Goal: Task Accomplishment & Management: Complete application form

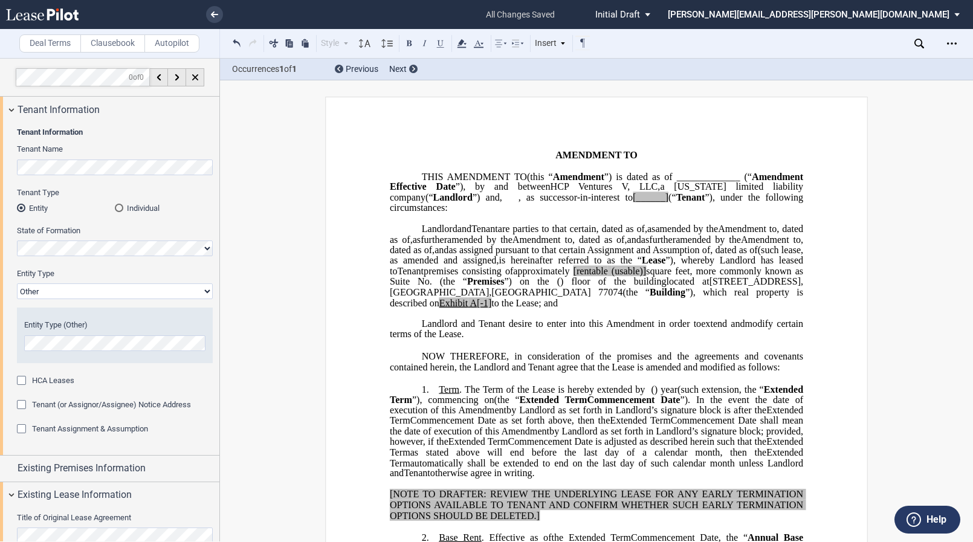
select select "landlord"
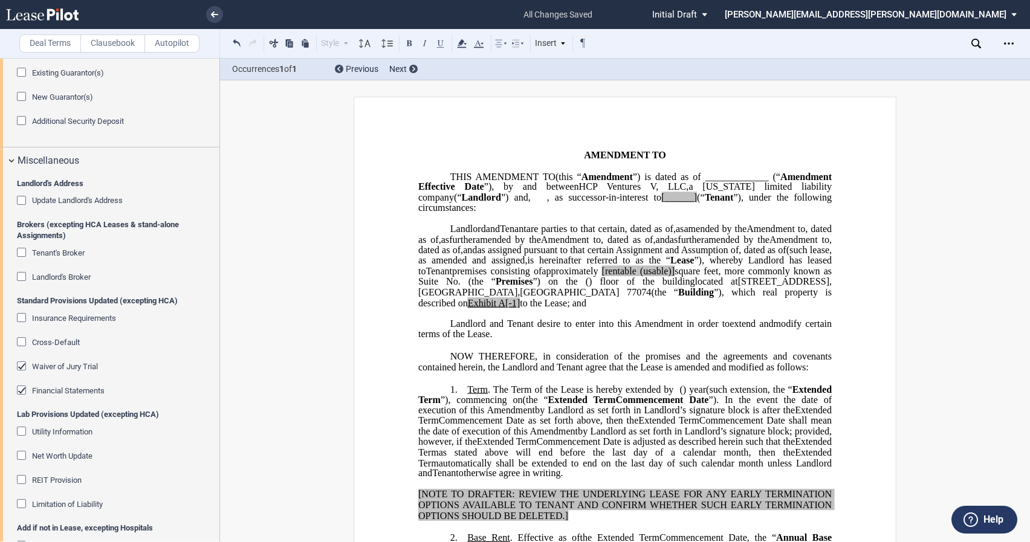
scroll to position [1742, 0]
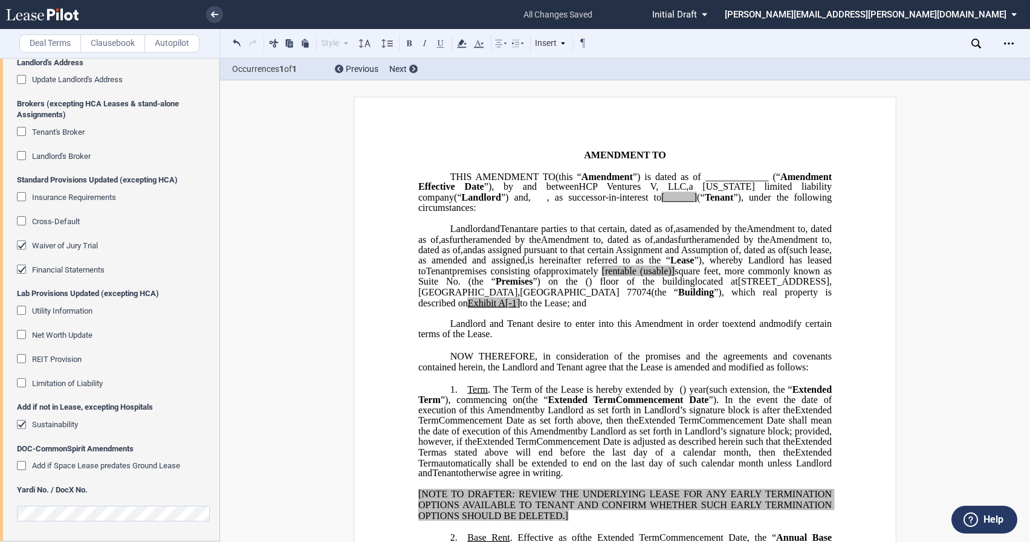
click at [24, 221] on div "Cross-Default" at bounding box center [23, 222] width 12 height 12
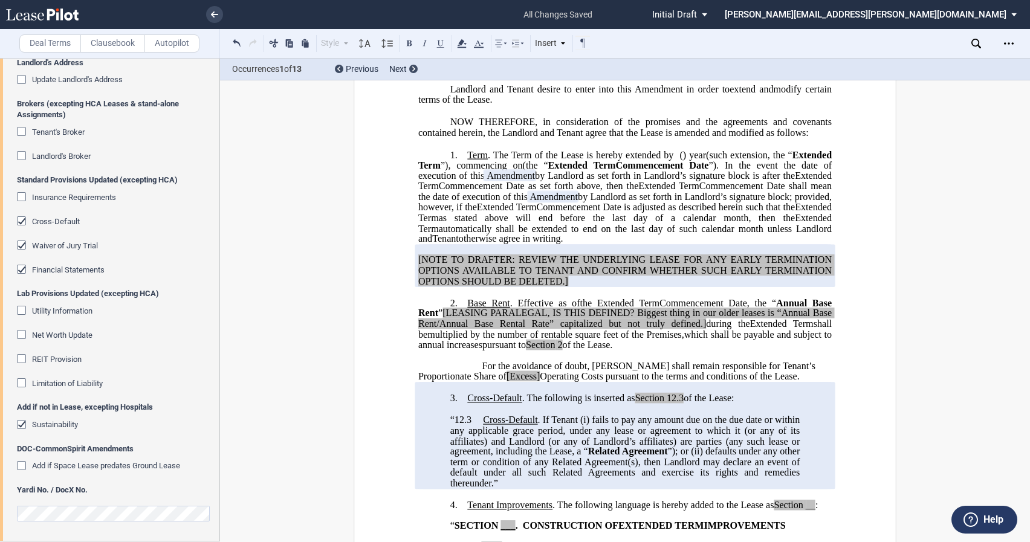
scroll to position [423, 0]
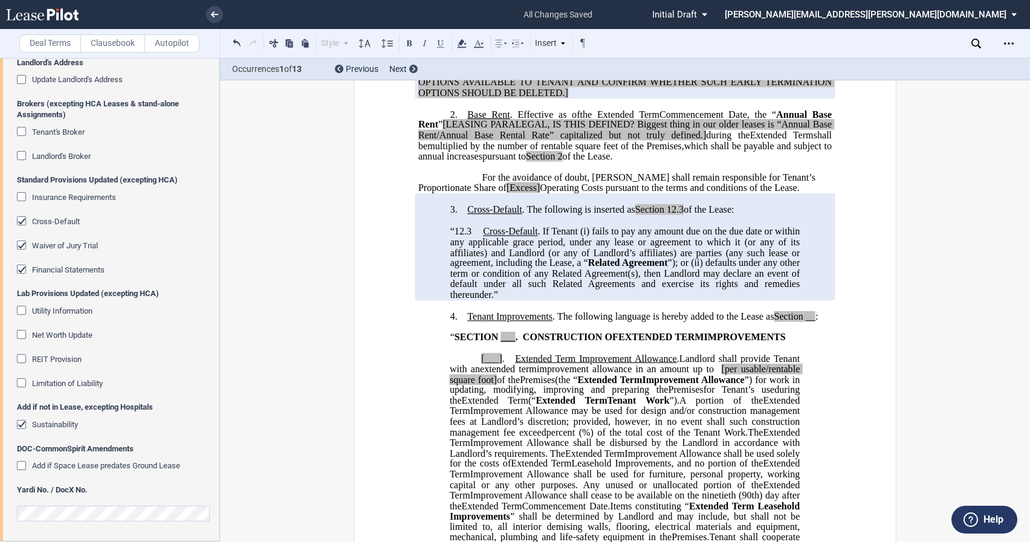
click at [568, 225] on p at bounding box center [625, 220] width 414 height 10
click at [676, 215] on span "12.3" at bounding box center [675, 209] width 17 height 11
click at [461, 237] on span "“12.3" at bounding box center [460, 231] width 21 height 11
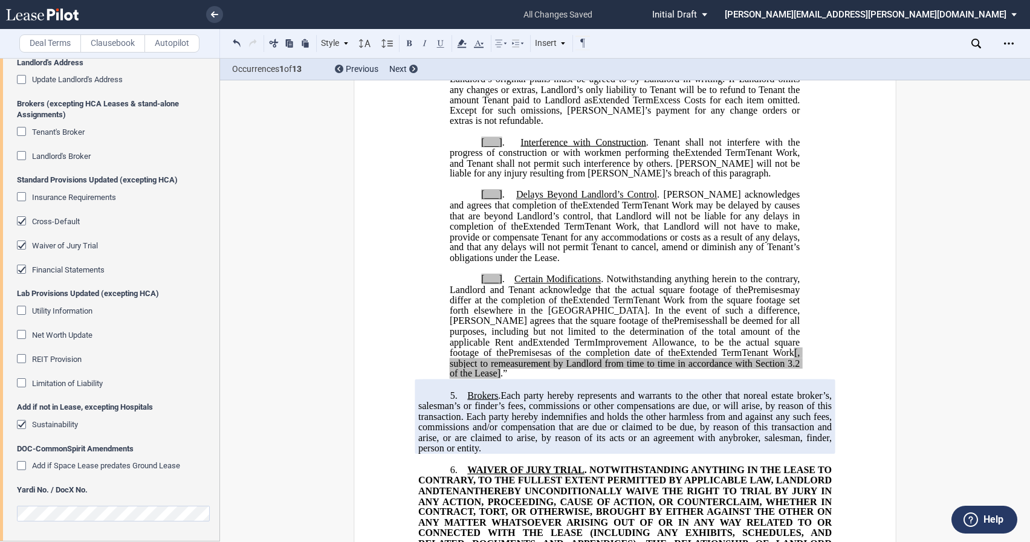
scroll to position [1390, 0]
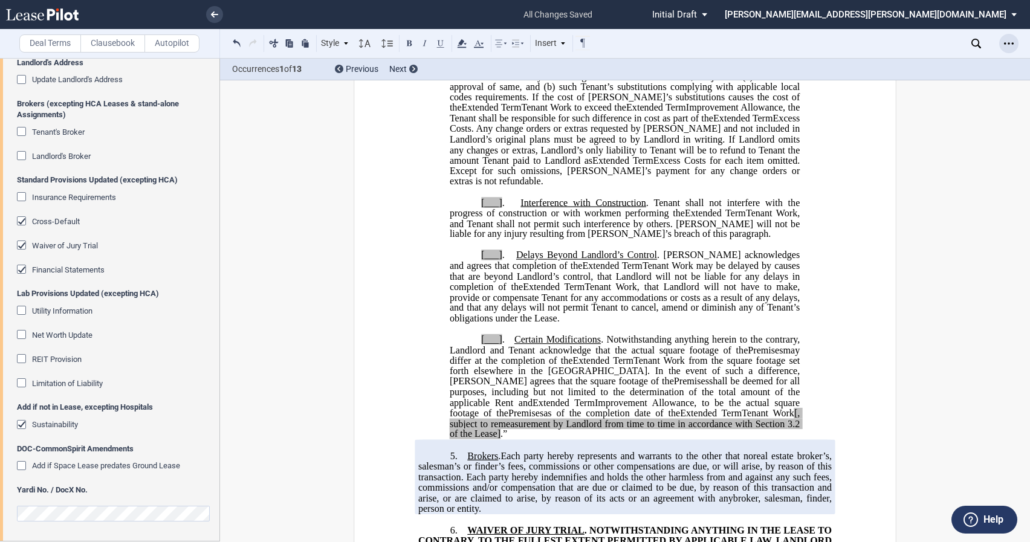
click at [973, 44] on icon "Open Lease options menu" at bounding box center [1009, 44] width 10 height 10
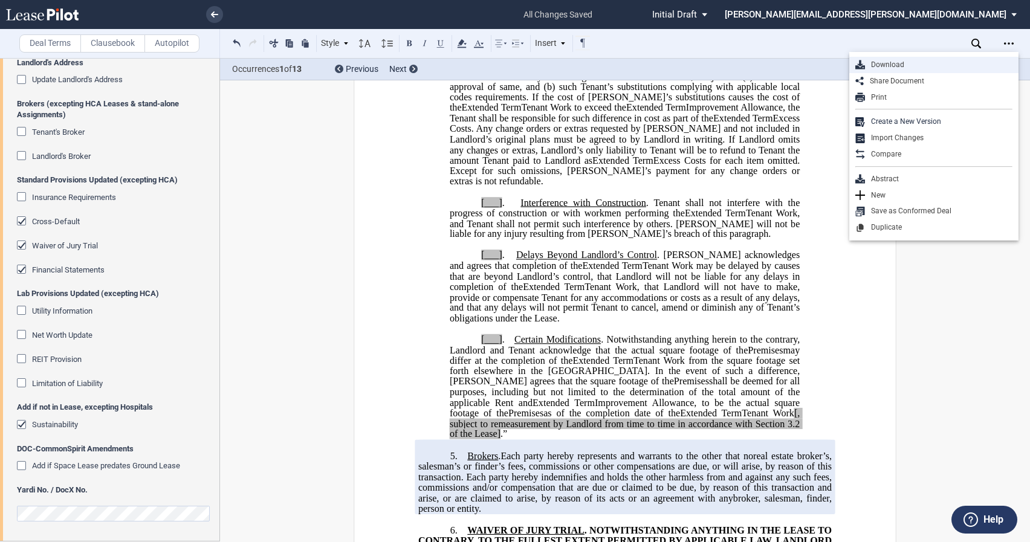
click at [906, 68] on div "Download" at bounding box center [939, 65] width 148 height 10
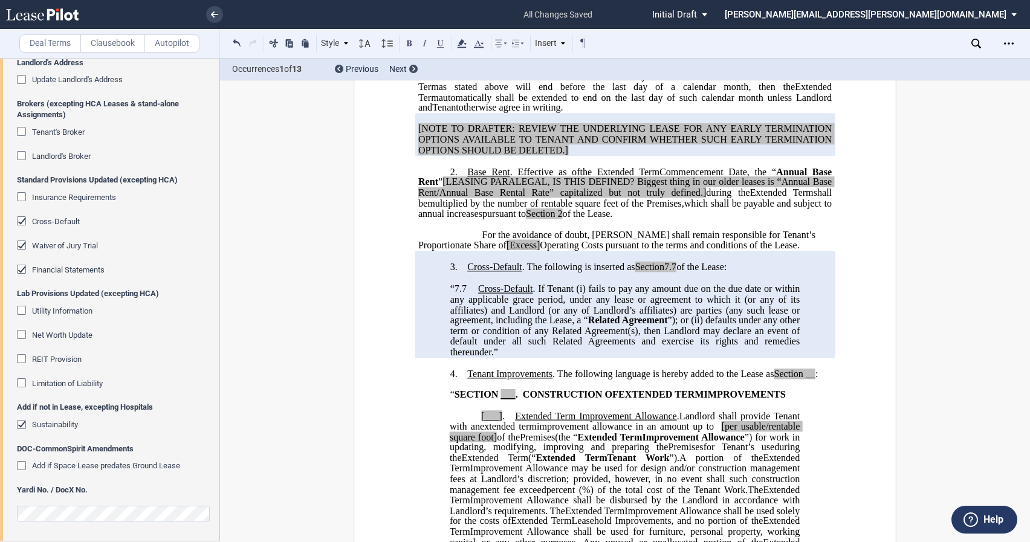
scroll to position [181, 0]
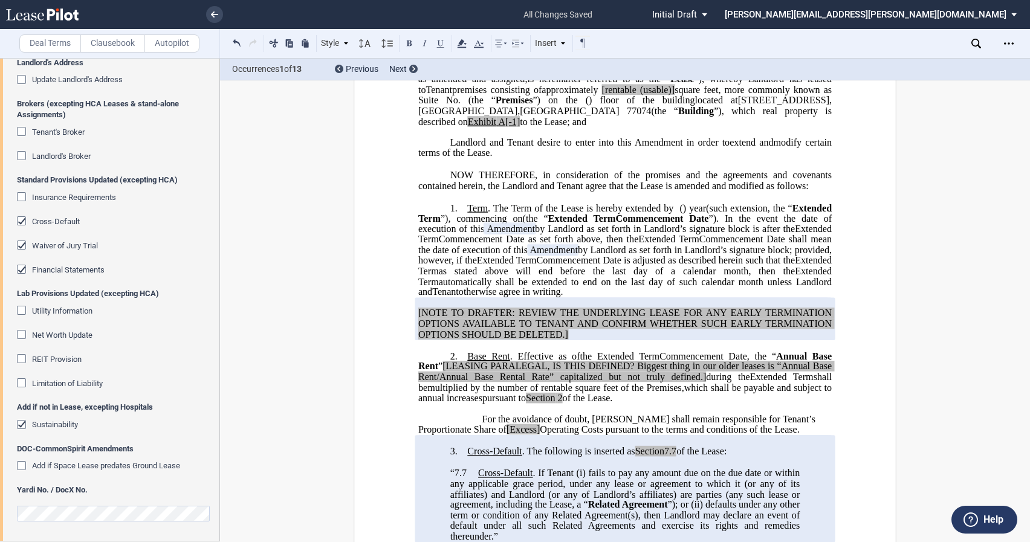
click at [22, 131] on div "Tenant's Broker" at bounding box center [23, 133] width 12 height 12
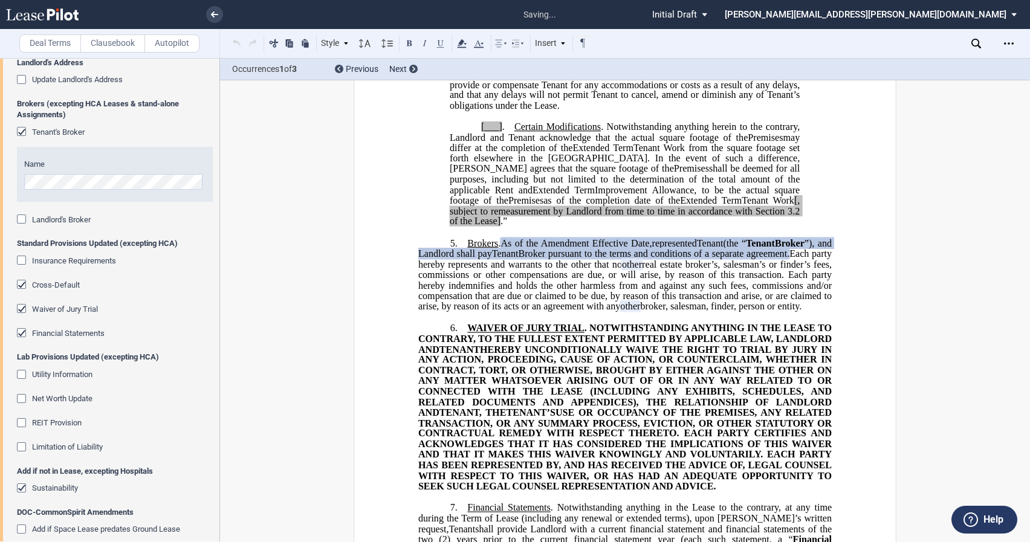
scroll to position [1626, 0]
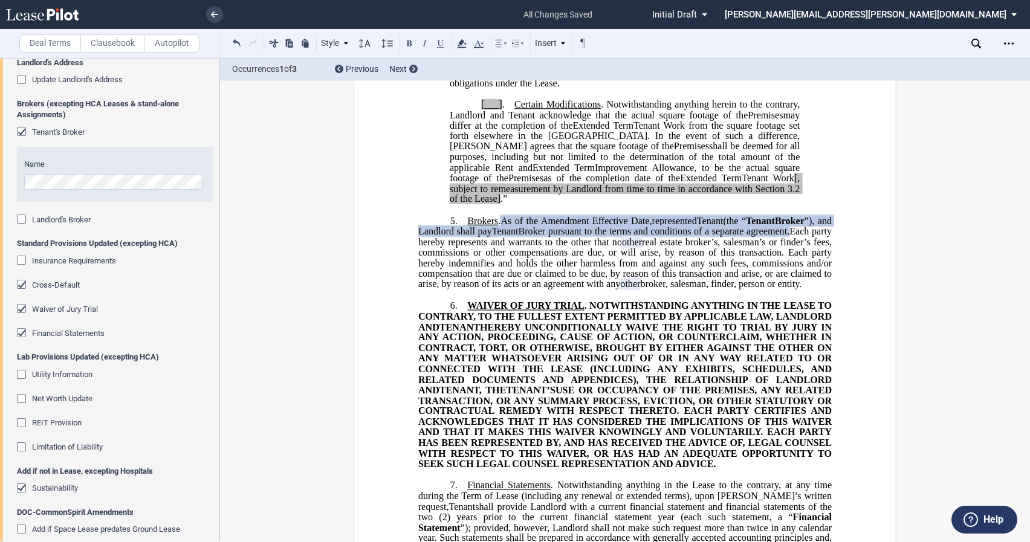
click at [687, 281] on span "real estate broker’s, salesman’s or finder’s fees, commissions or other compens…" at bounding box center [626, 262] width 416 height 53
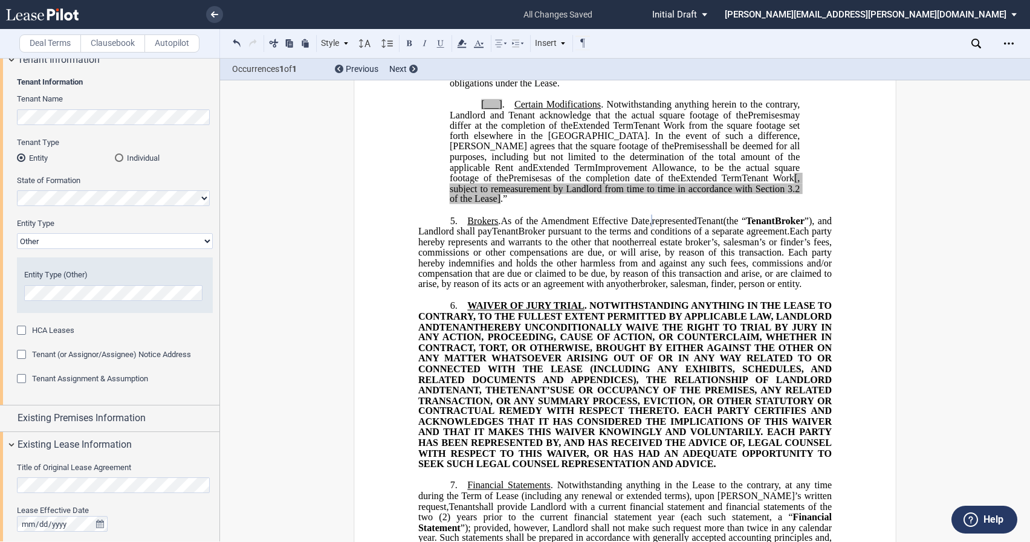
scroll to position [50, 0]
drag, startPoint x: 1024, startPoint y: 326, endPoint x: 1010, endPoint y: 163, distance: 163.8
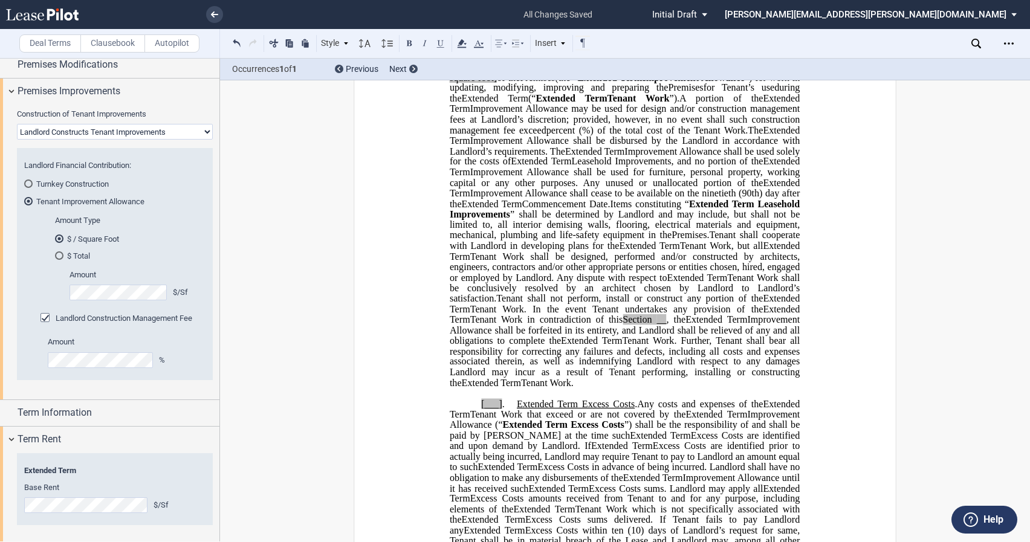
scroll to position [907, 0]
click at [13, 407] on div "Term Information" at bounding box center [109, 412] width 219 height 26
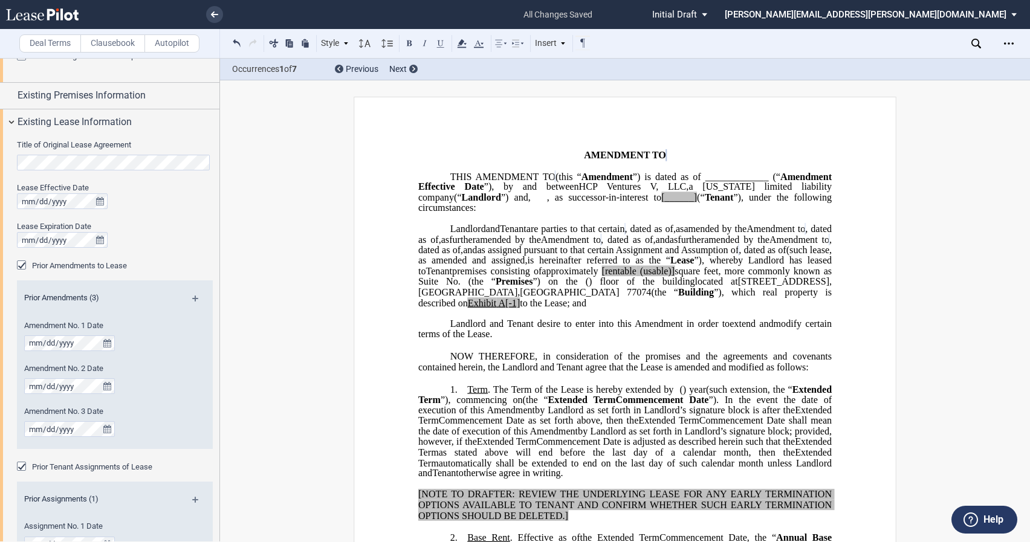
scroll to position [423, 0]
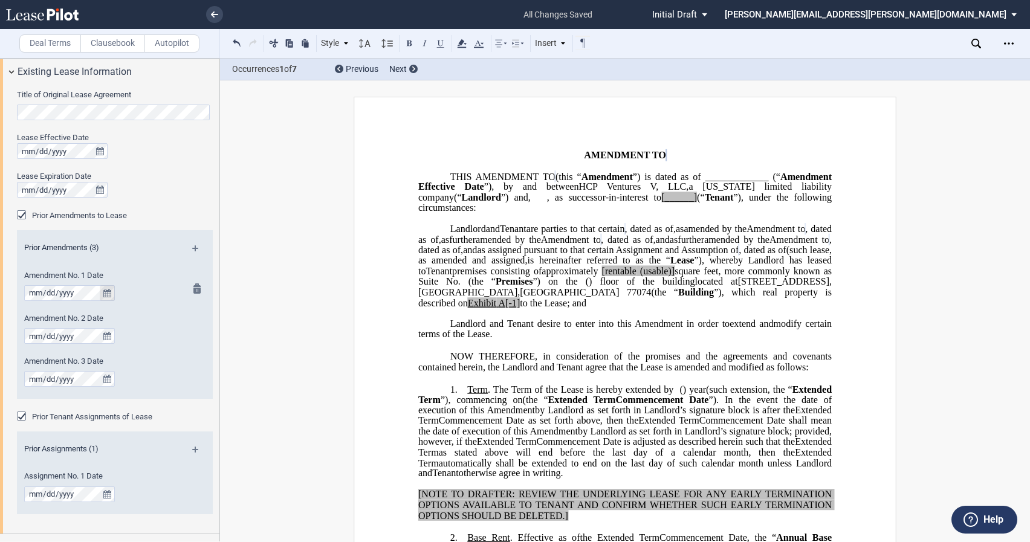
click at [100, 290] on button "true" at bounding box center [107, 293] width 15 height 16
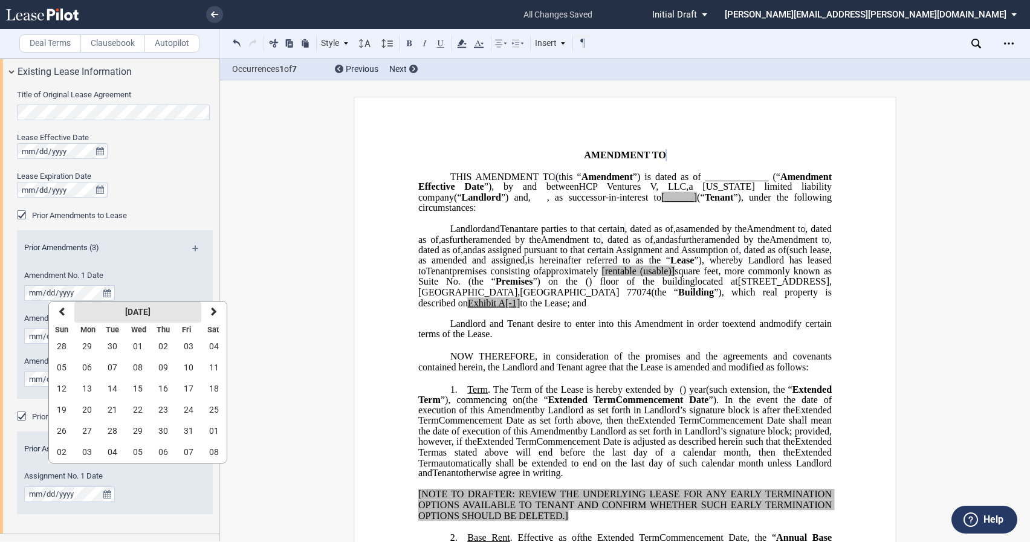
click at [125, 315] on strong "[DATE]" at bounding box center [137, 312] width 25 height 10
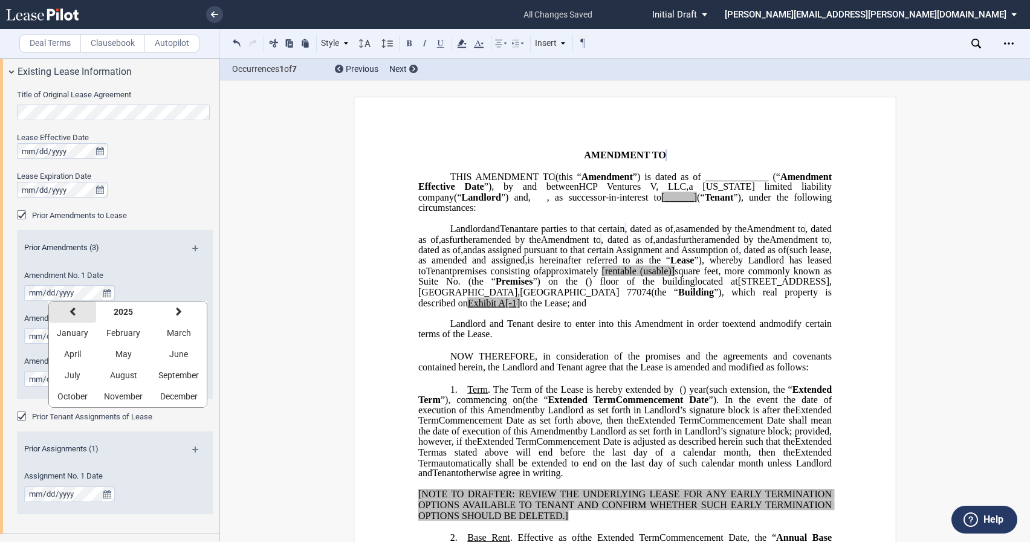
click at [81, 319] on button "previous" at bounding box center [72, 312] width 47 height 21
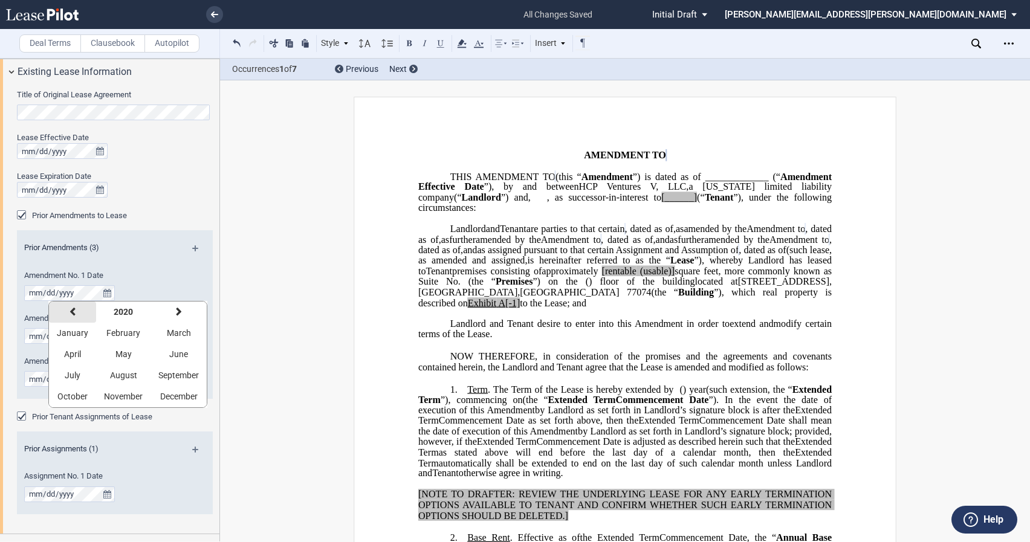
click at [81, 319] on button "previous" at bounding box center [72, 312] width 47 height 21
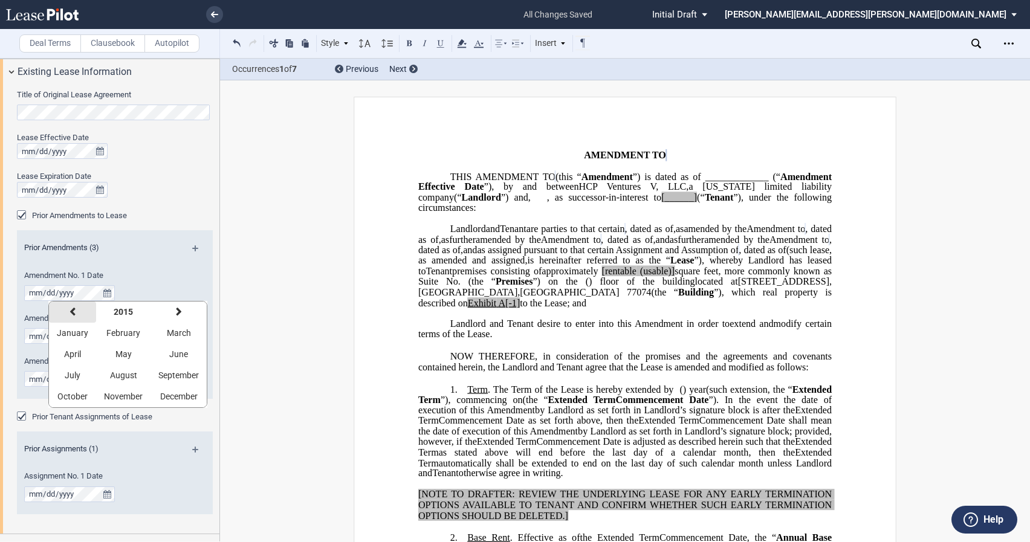
click at [81, 319] on button "previous" at bounding box center [72, 312] width 47 height 21
click at [144, 308] on button "2012" at bounding box center [123, 312] width 54 height 21
click at [141, 375] on span "2013" at bounding box center [136, 376] width 19 height 10
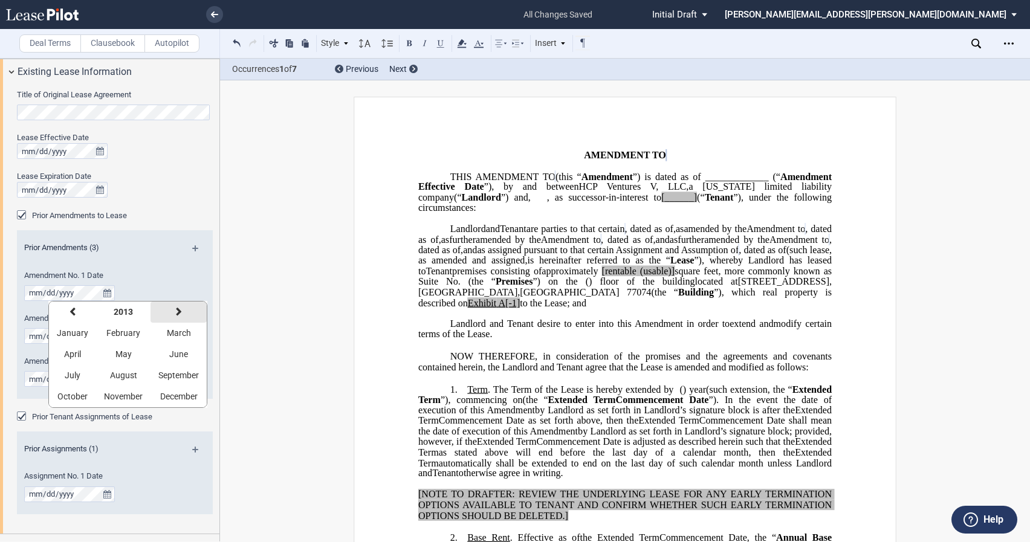
click at [176, 311] on icon "button" at bounding box center [179, 312] width 6 height 10
click at [79, 309] on button "previous" at bounding box center [72, 312] width 47 height 21
click at [118, 352] on span "May" at bounding box center [123, 354] width 16 height 10
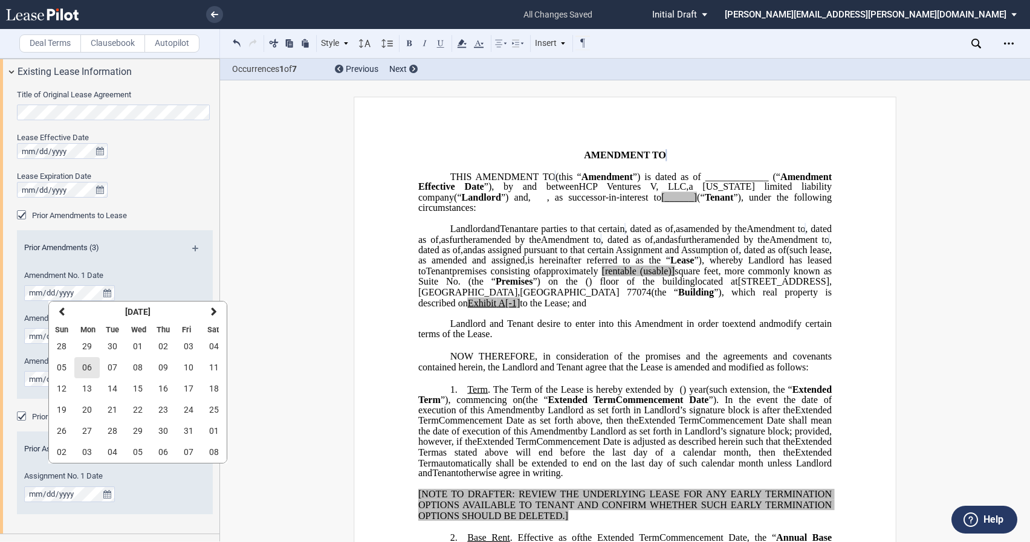
click at [87, 371] on span "06" at bounding box center [87, 368] width 10 height 10
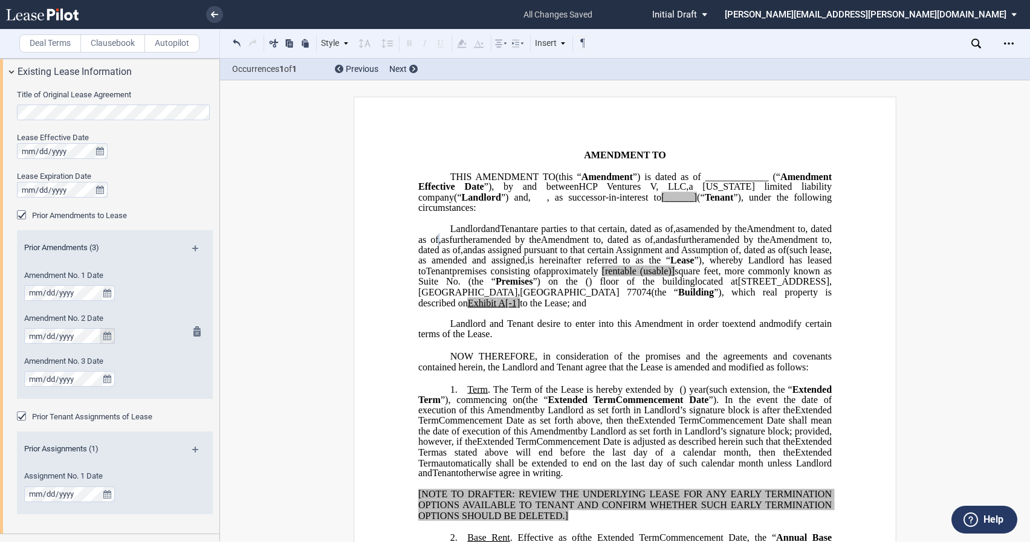
click at [106, 340] on icon "true" at bounding box center [107, 336] width 8 height 8
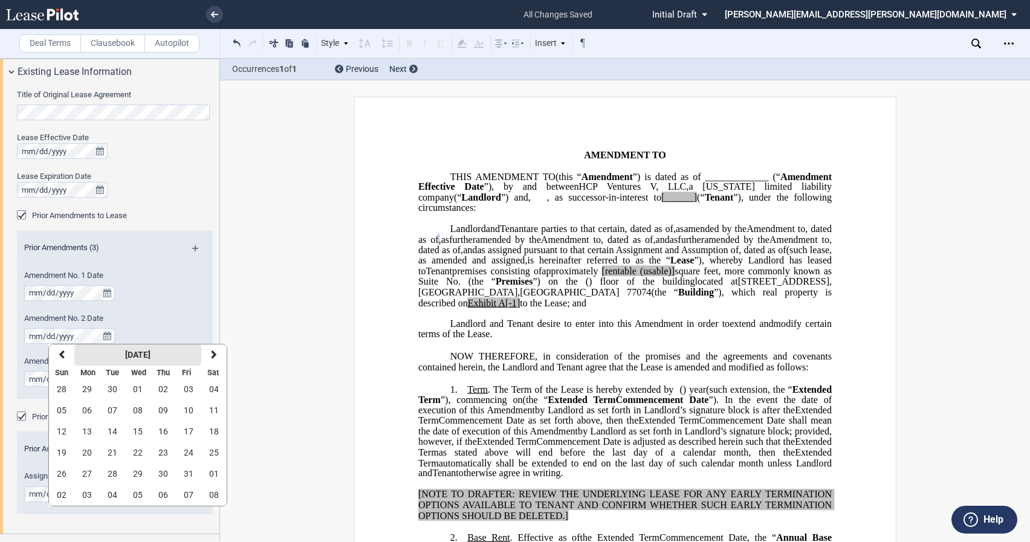
click at [109, 355] on button "[DATE]" at bounding box center [137, 355] width 127 height 21
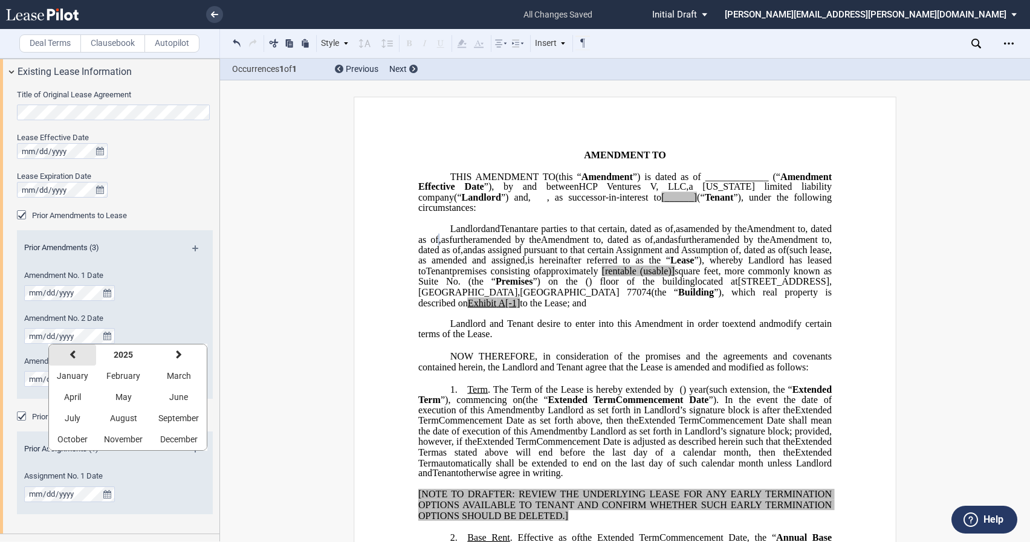
click at [67, 355] on button "previous" at bounding box center [72, 355] width 47 height 21
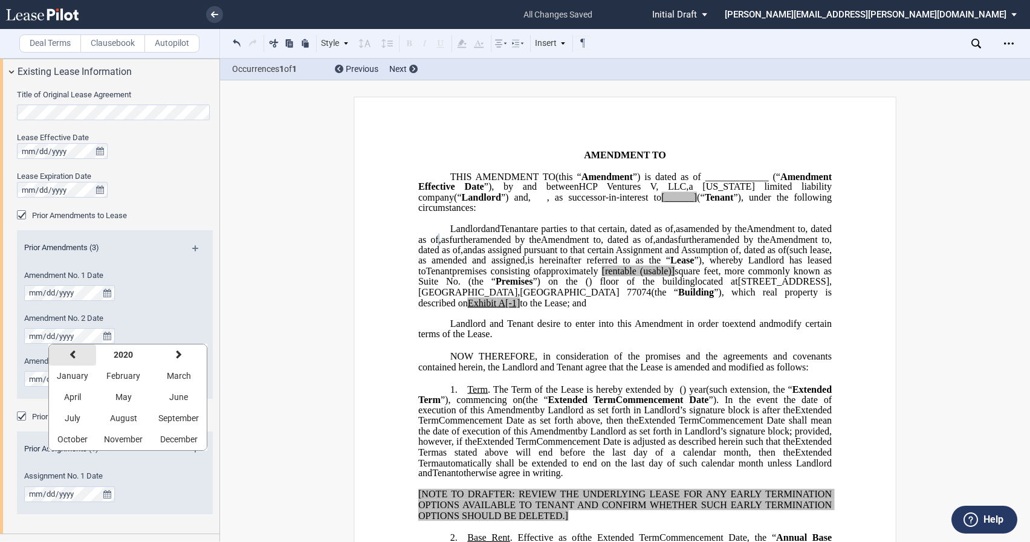
click at [67, 355] on button "previous" at bounding box center [72, 355] width 47 height 21
click at [56, 373] on button "January" at bounding box center [72, 376] width 47 height 21
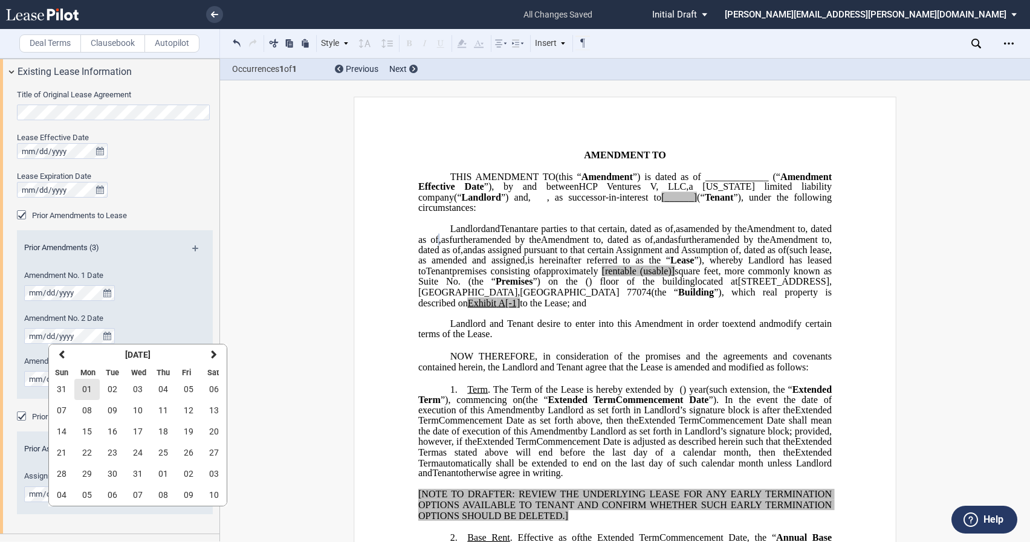
click at [88, 394] on span "01" at bounding box center [87, 389] width 10 height 10
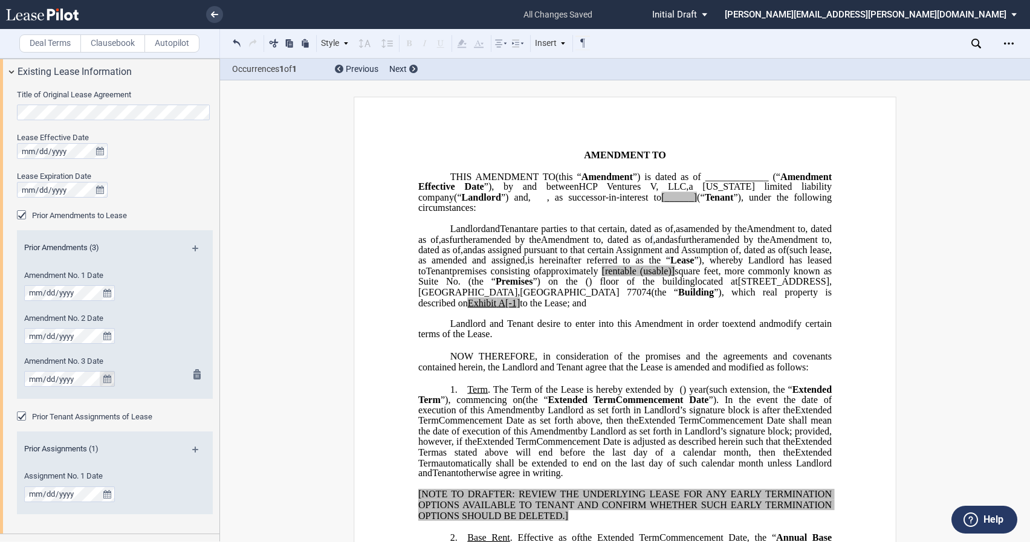
click at [103, 377] on icon "true" at bounding box center [107, 379] width 8 height 8
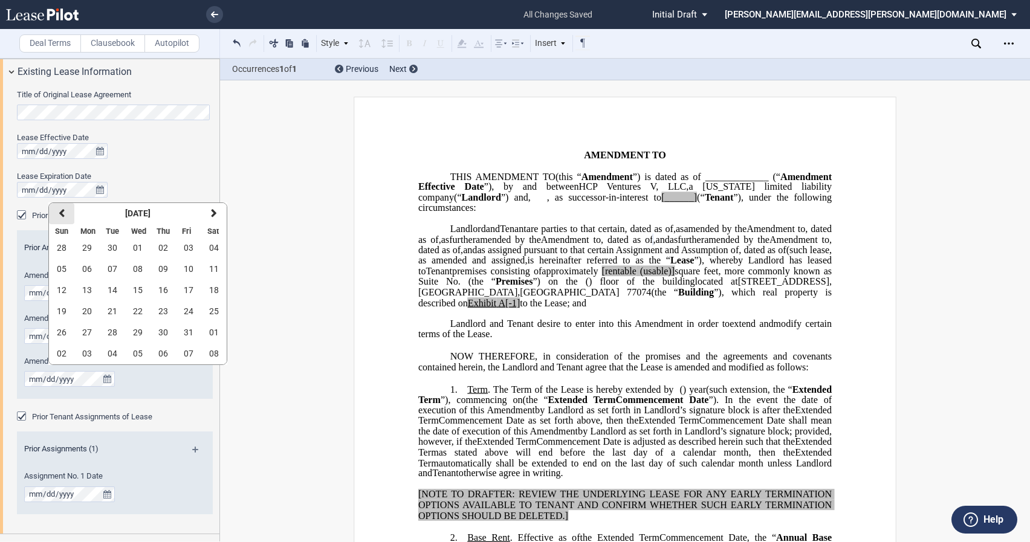
click at [67, 209] on button "previous" at bounding box center [61, 213] width 25 height 21
click at [129, 214] on strong "[DATE]" at bounding box center [137, 214] width 25 height 10
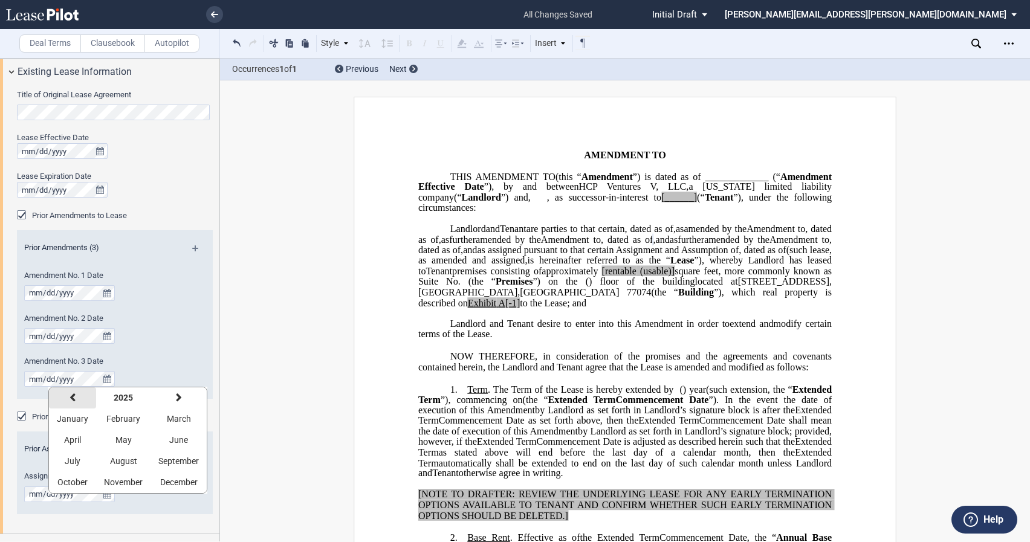
click at [83, 400] on button "previous" at bounding box center [72, 398] width 47 height 21
click at [166, 456] on span "September" at bounding box center [178, 461] width 41 height 10
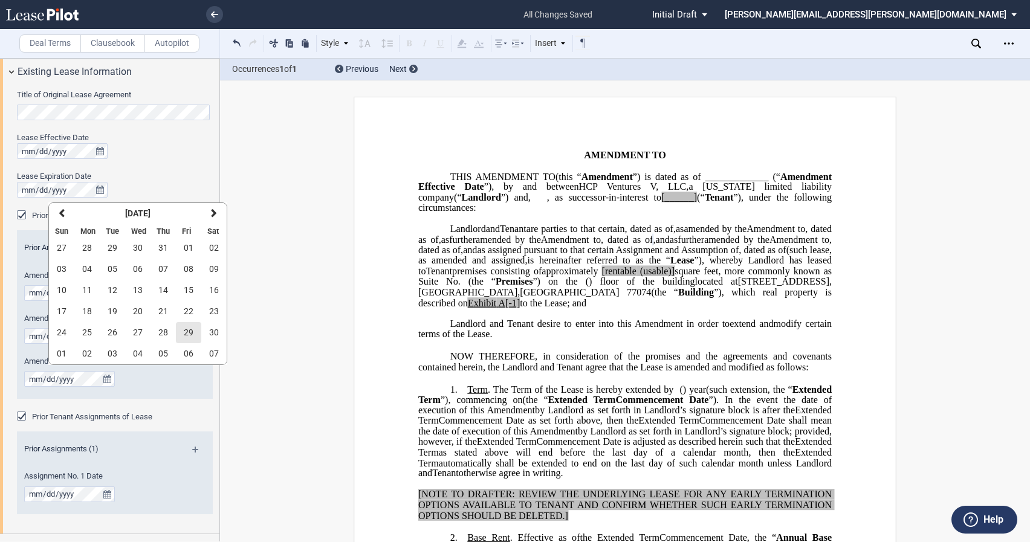
click at [182, 329] on button "29" at bounding box center [188, 332] width 25 height 21
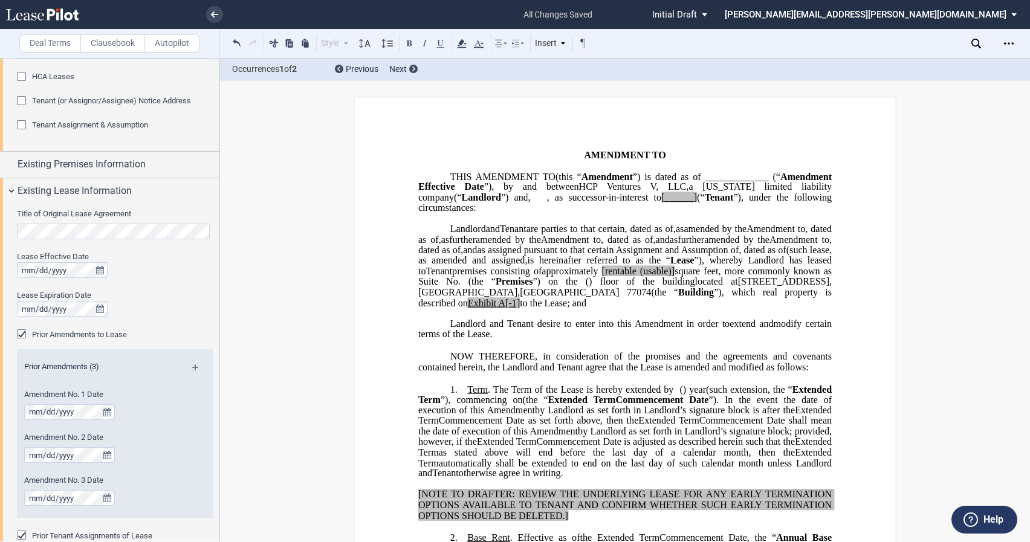
scroll to position [302, 0]
click at [99, 275] on icon "true" at bounding box center [100, 272] width 8 height 8
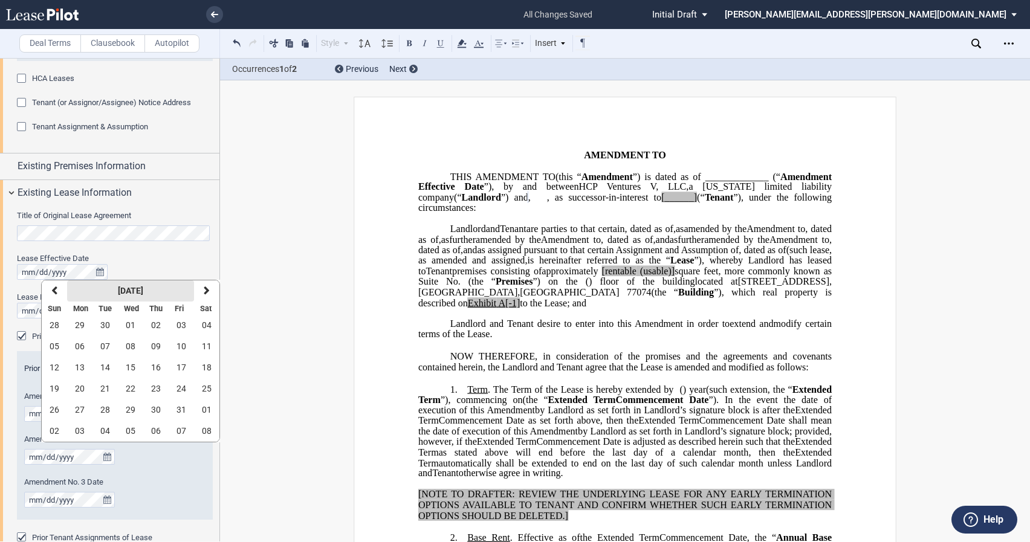
click at [96, 286] on button "[DATE]" at bounding box center [130, 291] width 127 height 21
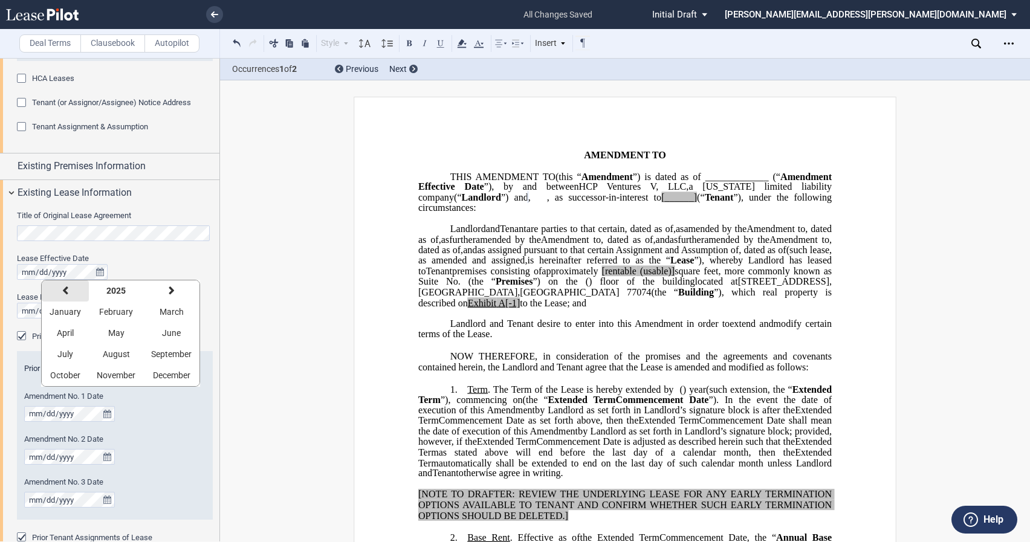
click at [74, 291] on button "previous" at bounding box center [65, 291] width 47 height 21
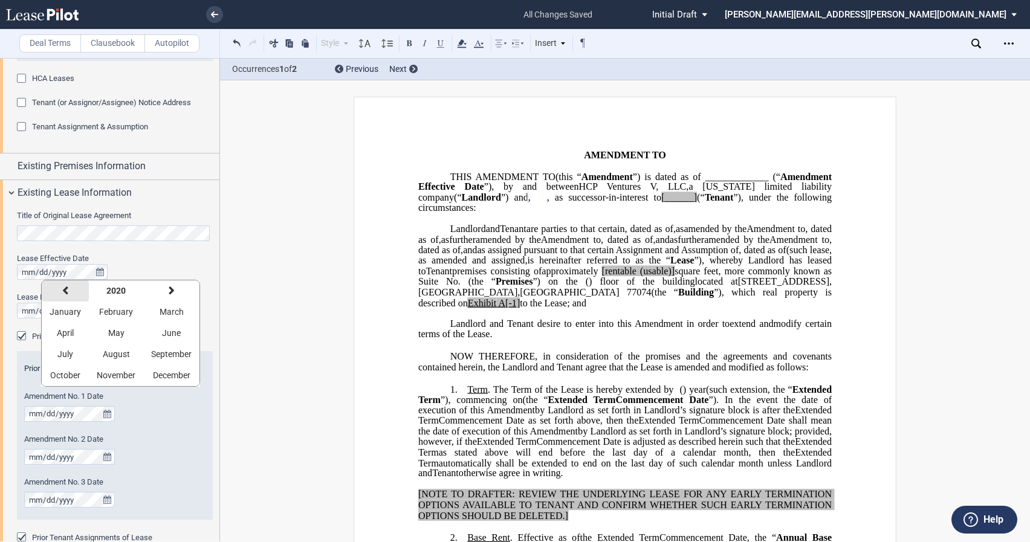
click at [74, 291] on button "previous" at bounding box center [65, 291] width 47 height 21
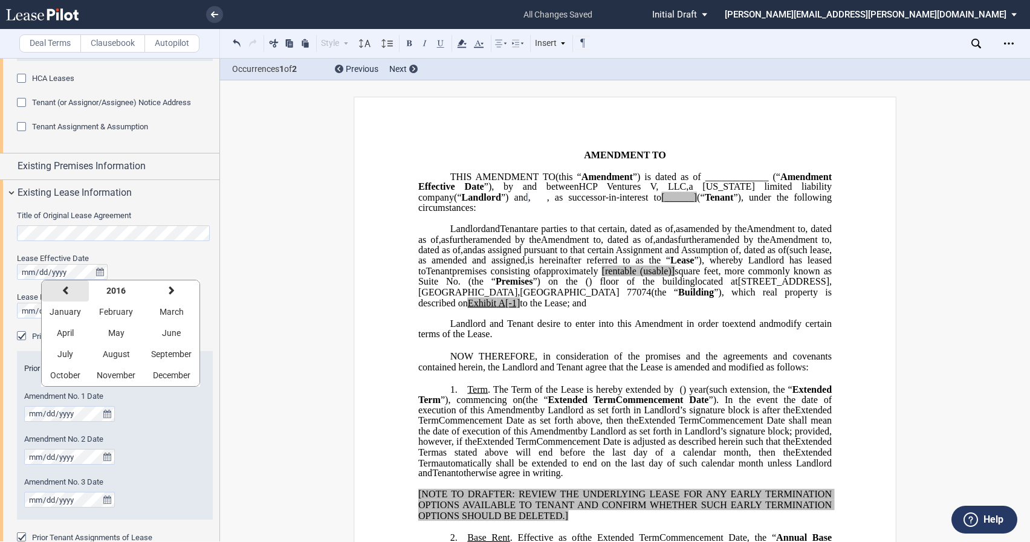
click at [74, 291] on button "previous" at bounding box center [65, 291] width 47 height 21
click at [169, 314] on span "March" at bounding box center [172, 312] width 24 height 10
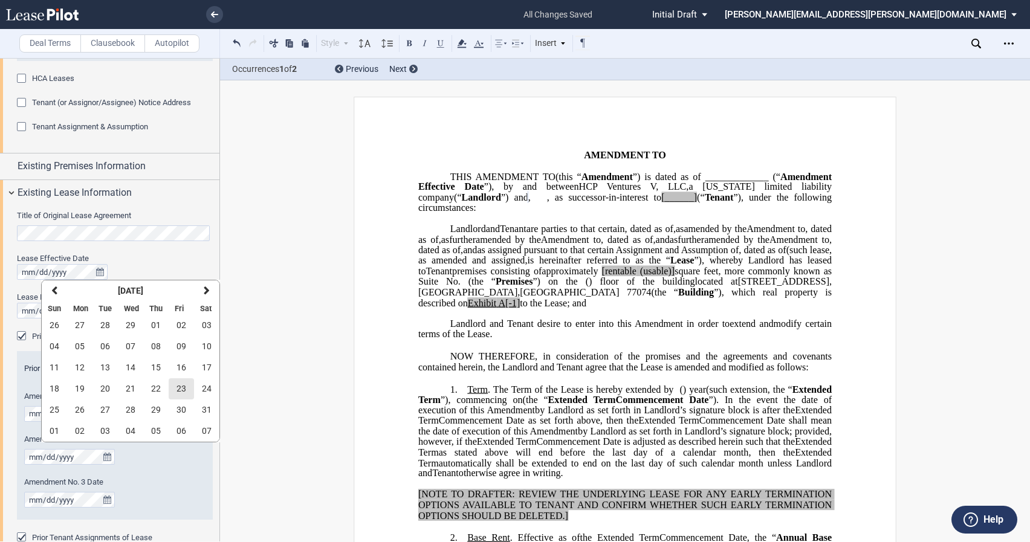
click at [169, 386] on button "23" at bounding box center [181, 388] width 25 height 21
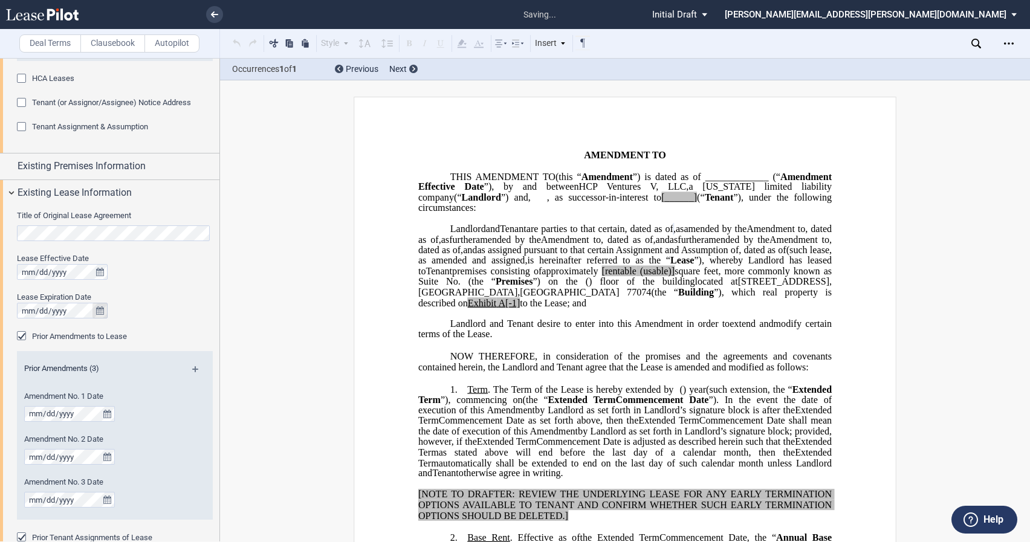
click at [101, 312] on icon "true" at bounding box center [100, 311] width 8 height 8
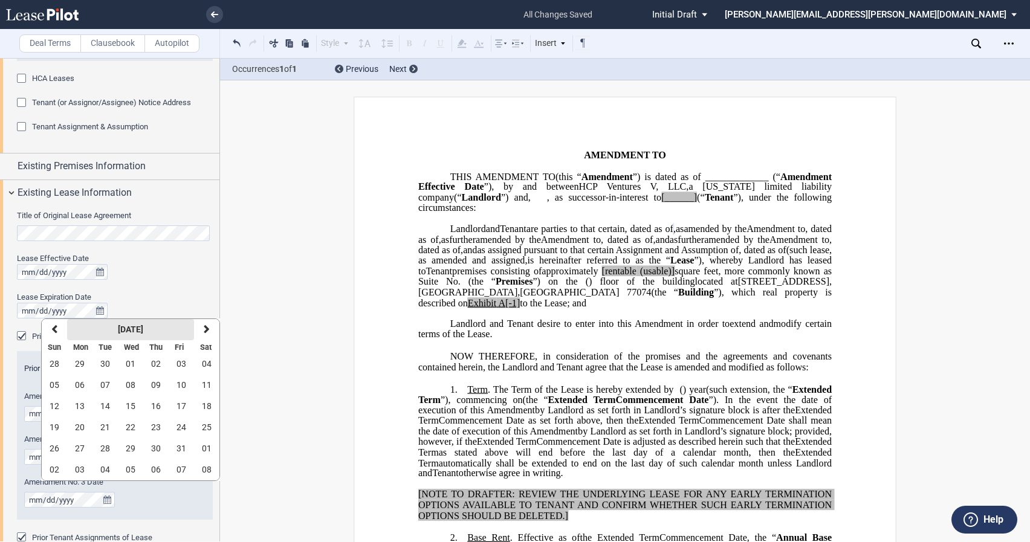
click at [118, 334] on strong "[DATE]" at bounding box center [130, 330] width 25 height 10
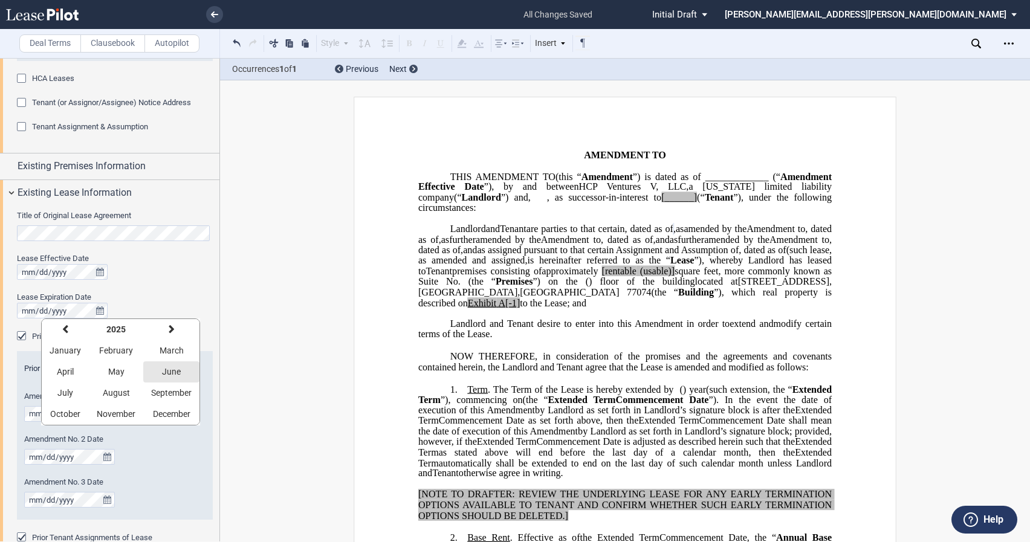
click at [162, 368] on span "June" at bounding box center [171, 372] width 19 height 10
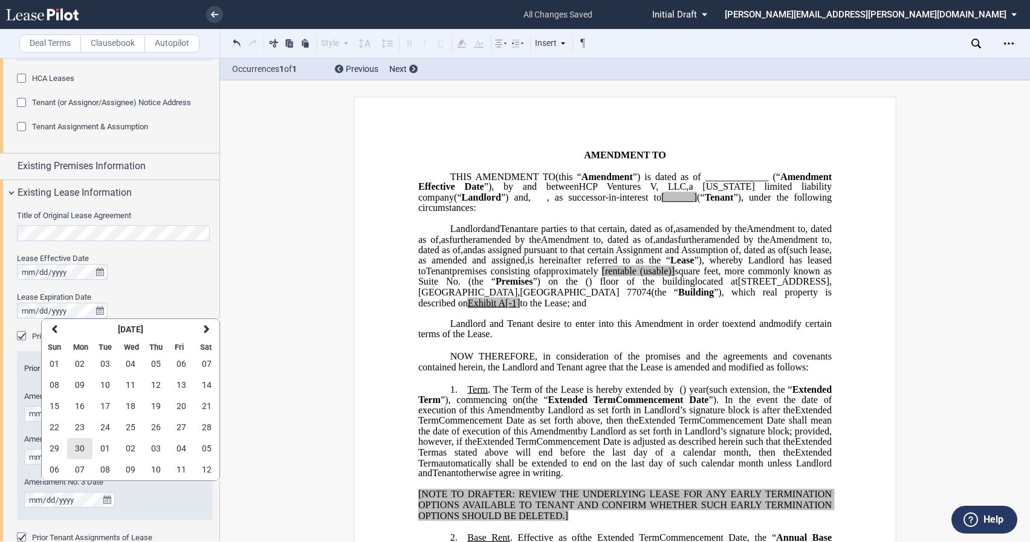
click at [80, 449] on span "30" at bounding box center [80, 449] width 10 height 10
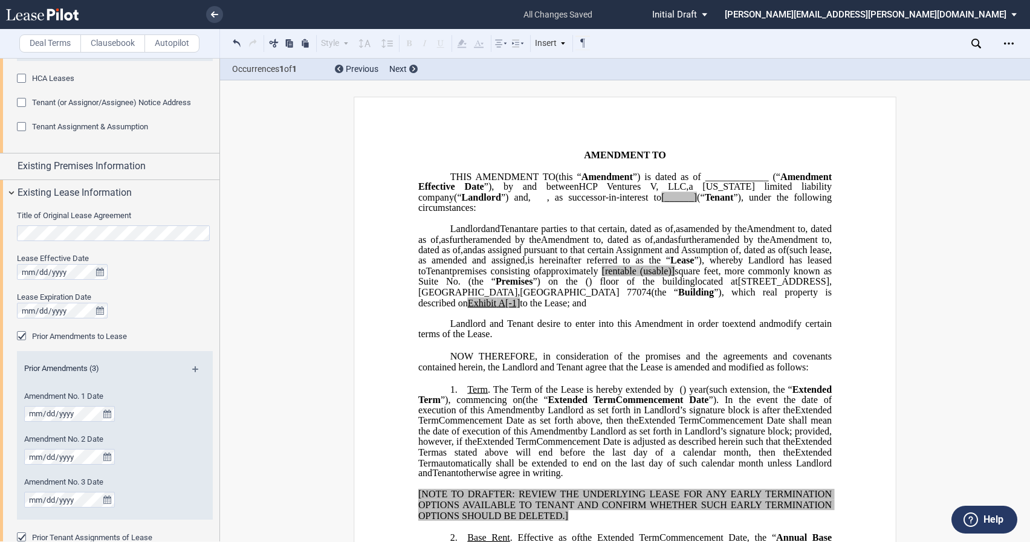
click at [168, 319] on div at bounding box center [115, 311] width 196 height 16
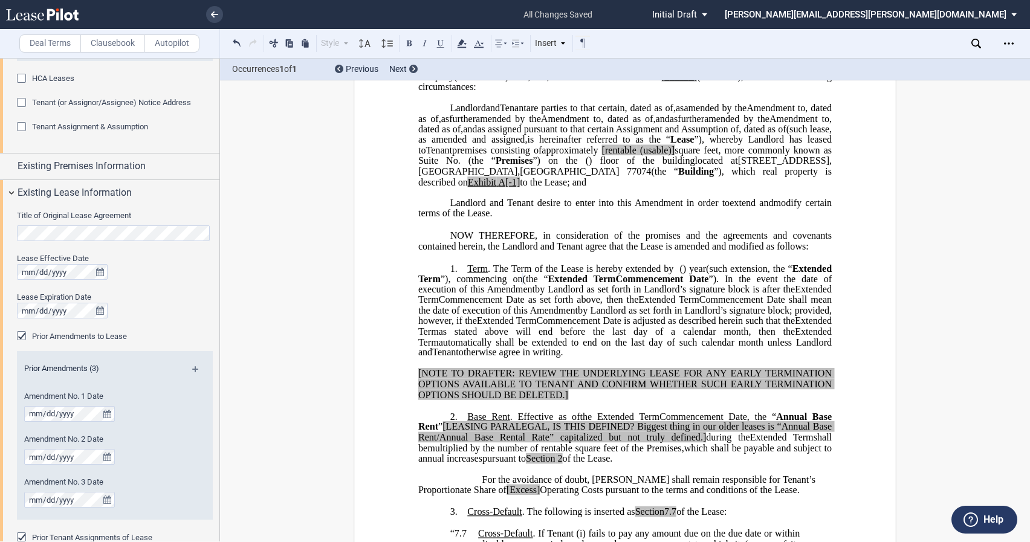
scroll to position [300, 0]
click at [100, 314] on icon "true" at bounding box center [100, 313] width 8 height 8
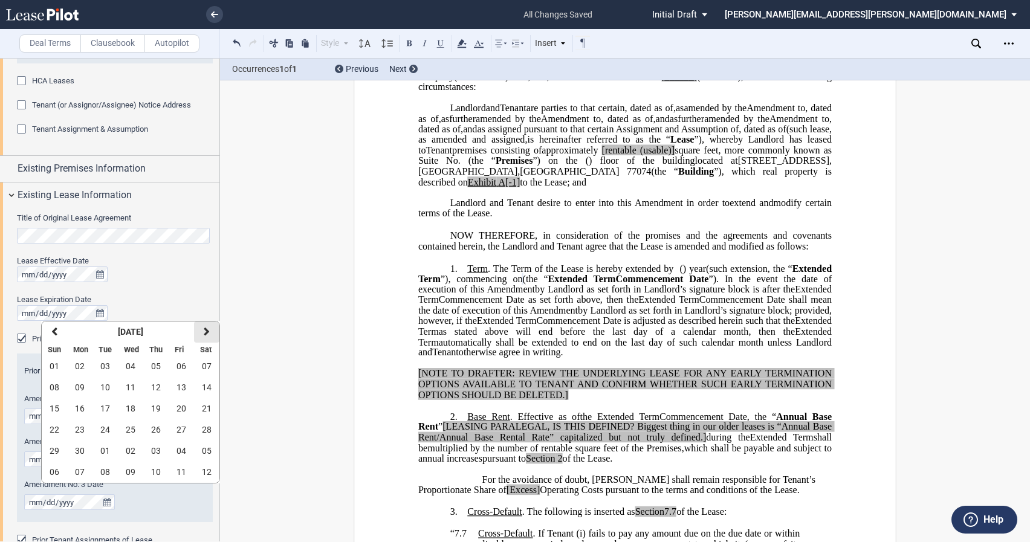
click at [200, 331] on button "next" at bounding box center [206, 332] width 25 height 21
click at [99, 365] on button "30" at bounding box center [104, 366] width 25 height 21
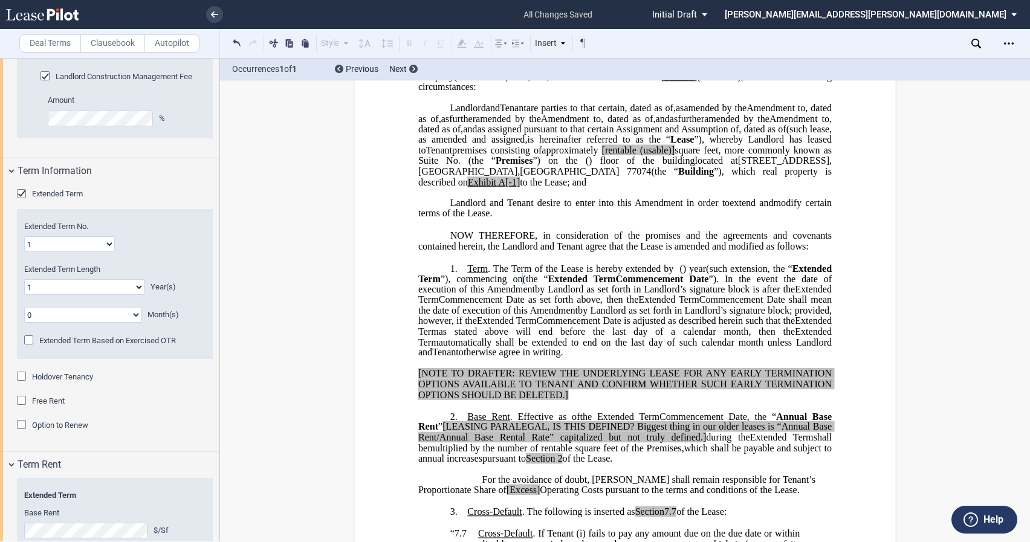
scroll to position [1149, 0]
click at [99, 285] on select "0 1 2 3 4 5 6 7 8 9 10 11 12 13 14 15 16 17 18 19 20" at bounding box center [84, 286] width 120 height 16
select select "number:5"
click at [24, 278] on select "0 1 2 3 4 5 6 7 8 9 10 11 12 13 14 15 16 17 18 19 20" at bounding box center [84, 286] width 120 height 16
click at [973, 37] on div "Open Lease options menu" at bounding box center [1008, 43] width 19 height 19
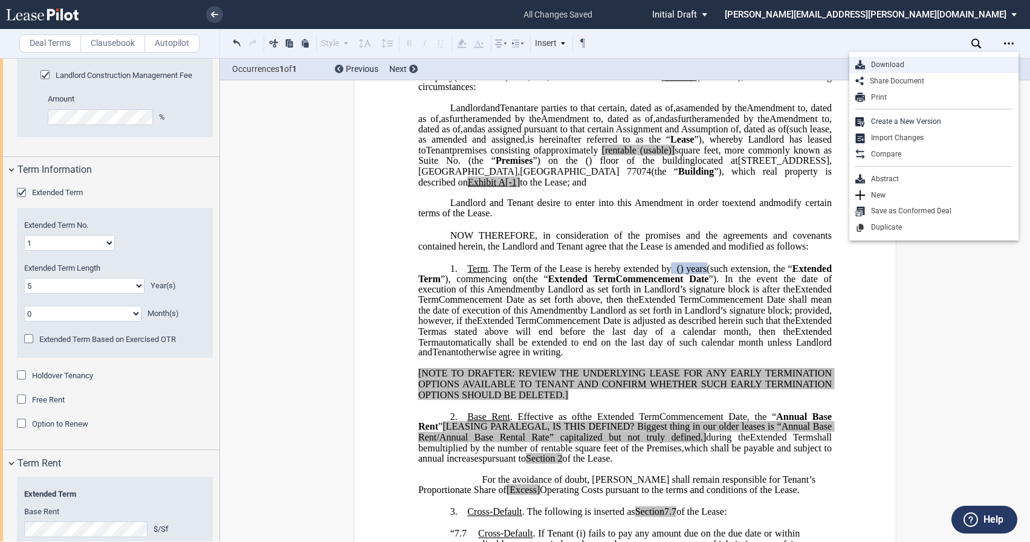
click at [921, 63] on div "Download" at bounding box center [939, 65] width 148 height 10
